Goal: Transaction & Acquisition: Subscribe to service/newsletter

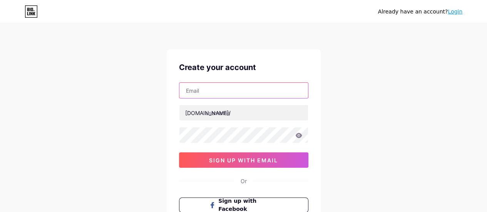
click at [226, 91] on input "text" at bounding box center [243, 90] width 129 height 15
paste input "[EMAIL_ADDRESS][DOMAIN_NAME]"
type input "[EMAIL_ADDRESS][DOMAIN_NAME]"
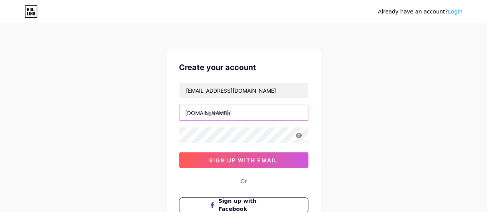
click at [217, 110] on input "text" at bounding box center [243, 112] width 129 height 15
paste input "switchboardupgradesadelaide"
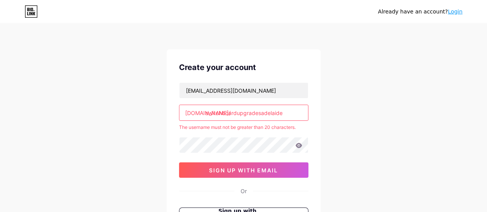
drag, startPoint x: 261, startPoint y: 112, endPoint x: 343, endPoint y: 122, distance: 83.0
click at [343, 122] on div "Already have an account? Login Create your account [EMAIL_ADDRESS][DOMAIN_NAME]…" at bounding box center [243, 152] width 487 height 305
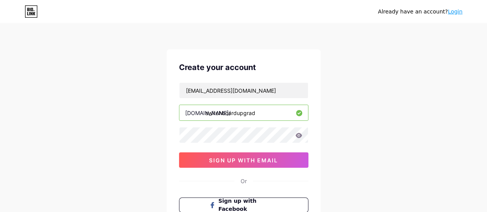
drag, startPoint x: 268, startPoint y: 114, endPoint x: 203, endPoint y: 117, distance: 64.3
click at [203, 117] on input "switchboardupgrad" at bounding box center [243, 112] width 129 height 15
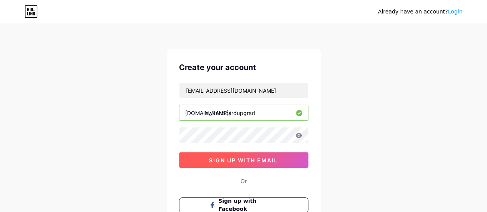
type input "switchboardupgrad"
click at [232, 162] on span "sign up with email" at bounding box center [243, 160] width 69 height 7
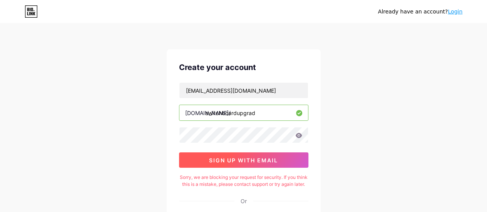
click at [231, 161] on span "sign up with email" at bounding box center [243, 160] width 69 height 7
